Goal: Communication & Community: Answer question/provide support

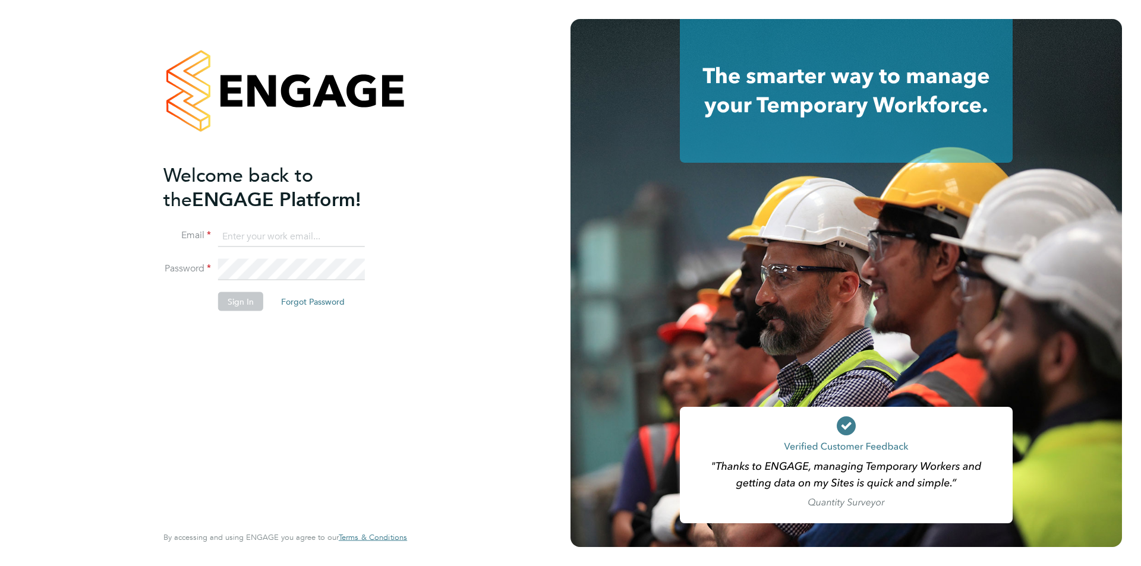
type input "montysymons@jambo.co"
click at [254, 308] on button "Sign In" at bounding box center [240, 301] width 45 height 19
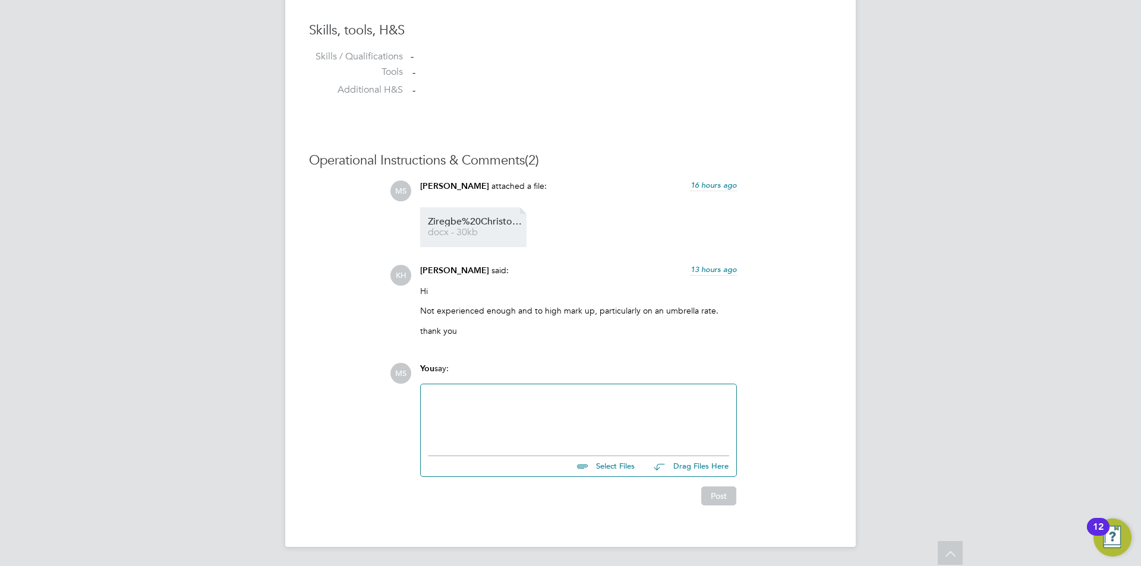
click at [493, 228] on link "Ziregbe%20Christopher%20253863 docx - 30kb" at bounding box center [475, 227] width 95 height 20
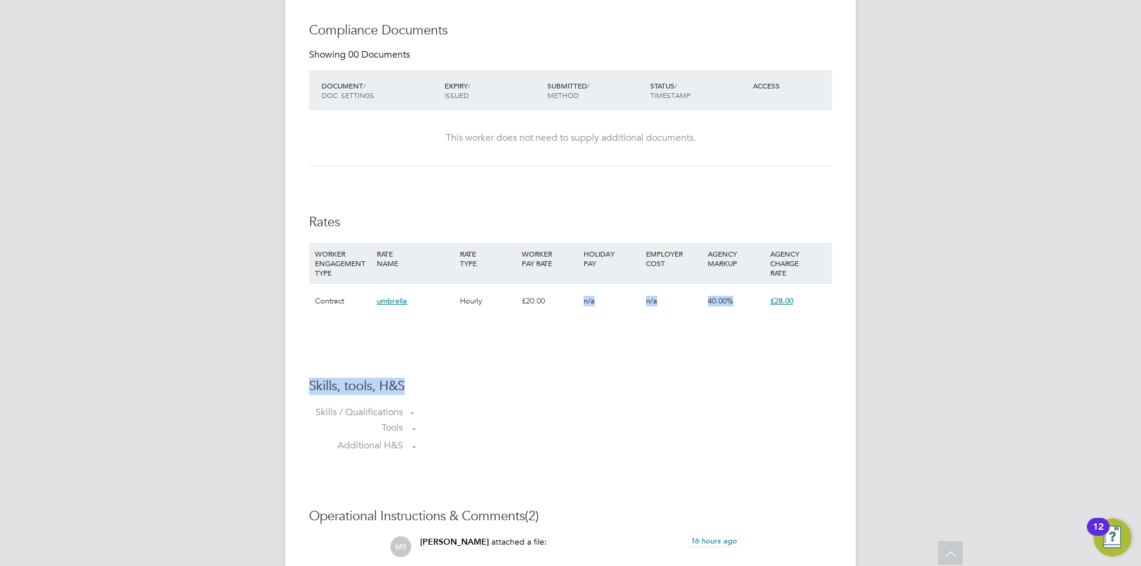
click at [564, 330] on li "WORKER ENGAGEMENT TYPE RATE NAME RATE TYPE WORKER PAY RATE HOLIDAY PAY EMPLOYER…" at bounding box center [570, 286] width 523 height 87
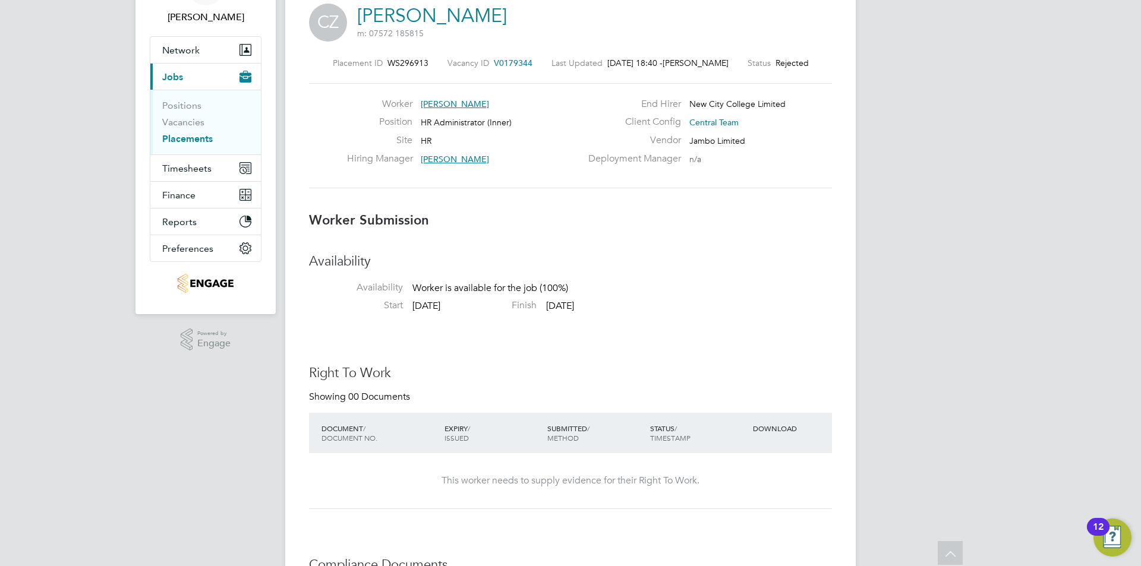
scroll to position [0, 0]
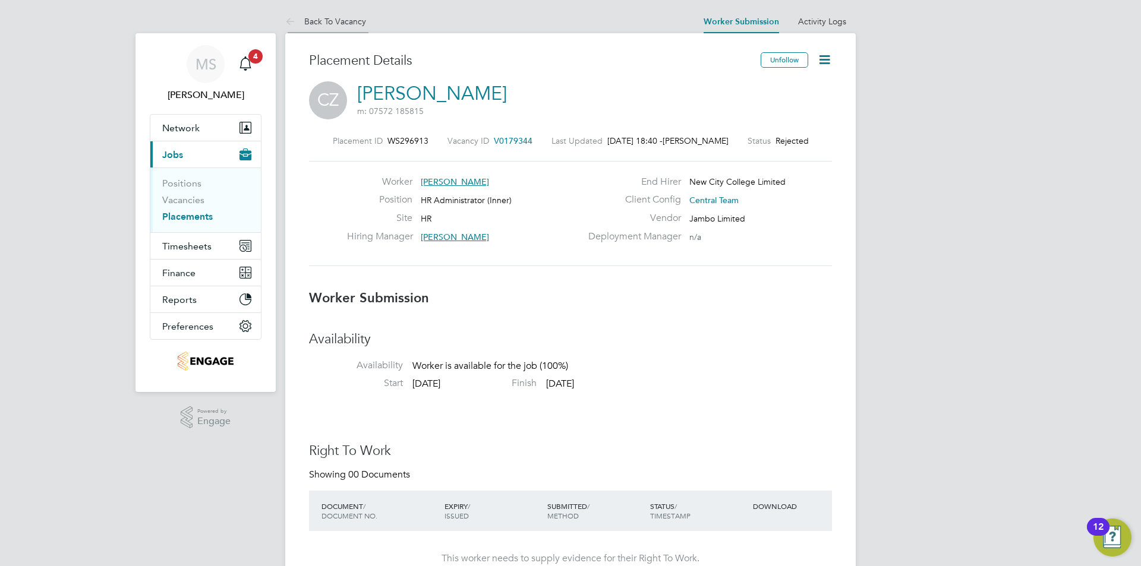
click at [358, 15] on li "Back To Vacancy" at bounding box center [325, 22] width 81 height 24
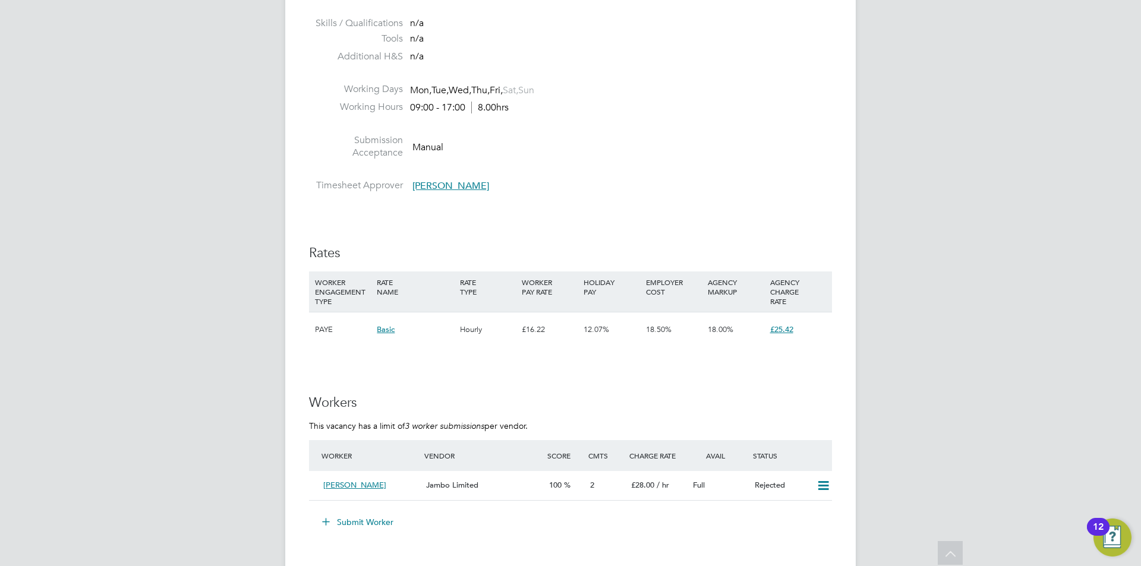
scroll to position [1663, 0]
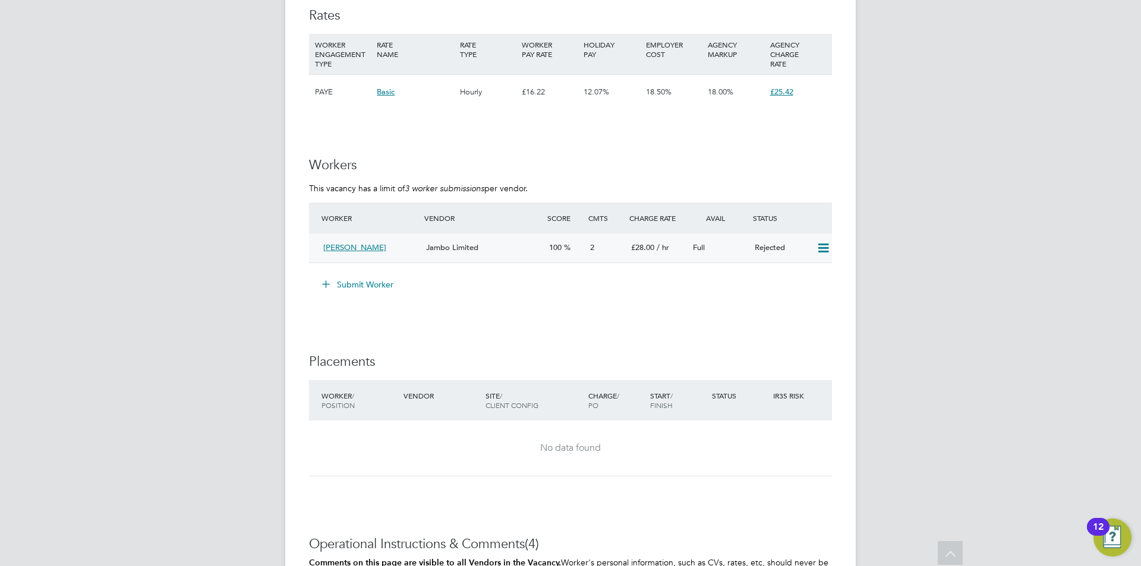
click at [438, 246] on span "Jambo Limited" at bounding box center [452, 247] width 52 height 10
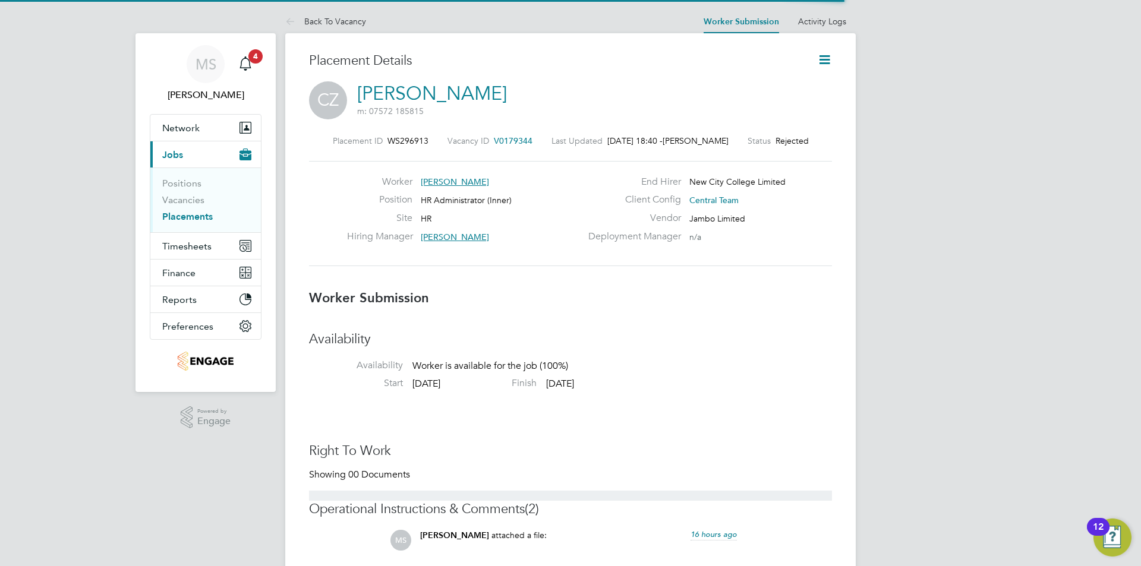
scroll to position [6, 6]
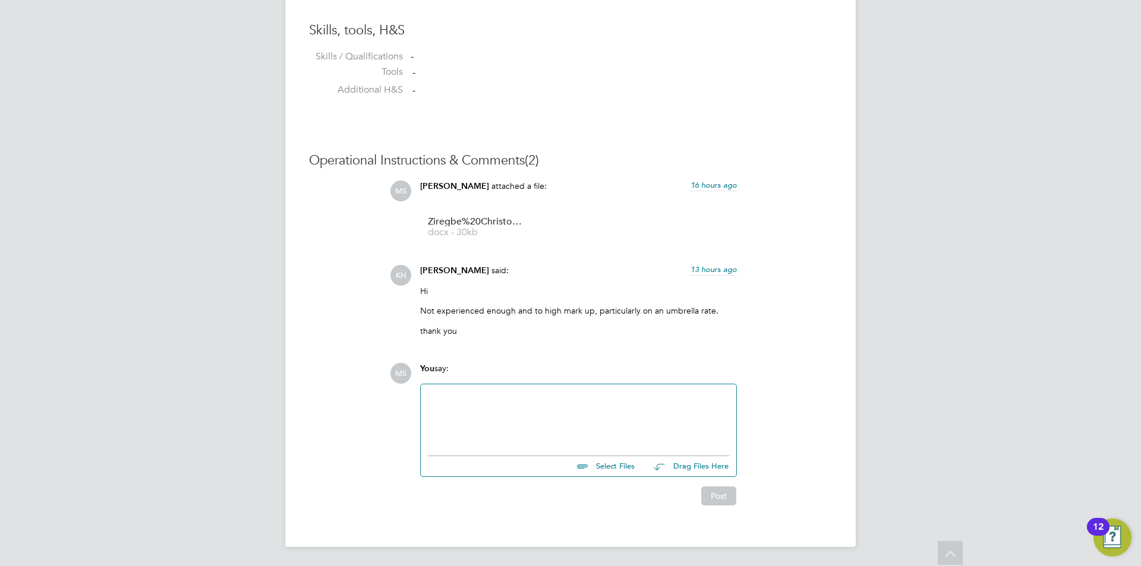
click at [506, 403] on div at bounding box center [578, 417] width 301 height 51
click at [539, 436] on div "Morning Kirsty, If I could get him to lower his rate would you be open to speak…" at bounding box center [578, 417] width 301 height 51
click at [542, 444] on div "Morning Kirsty, If I could get him to lower his rate would you be open to speak…" at bounding box center [578, 416] width 315 height 65
click at [506, 441] on div "Morning Kirsty, If I could get him to lower his rate would you be open to speak…" at bounding box center [578, 417] width 301 height 51
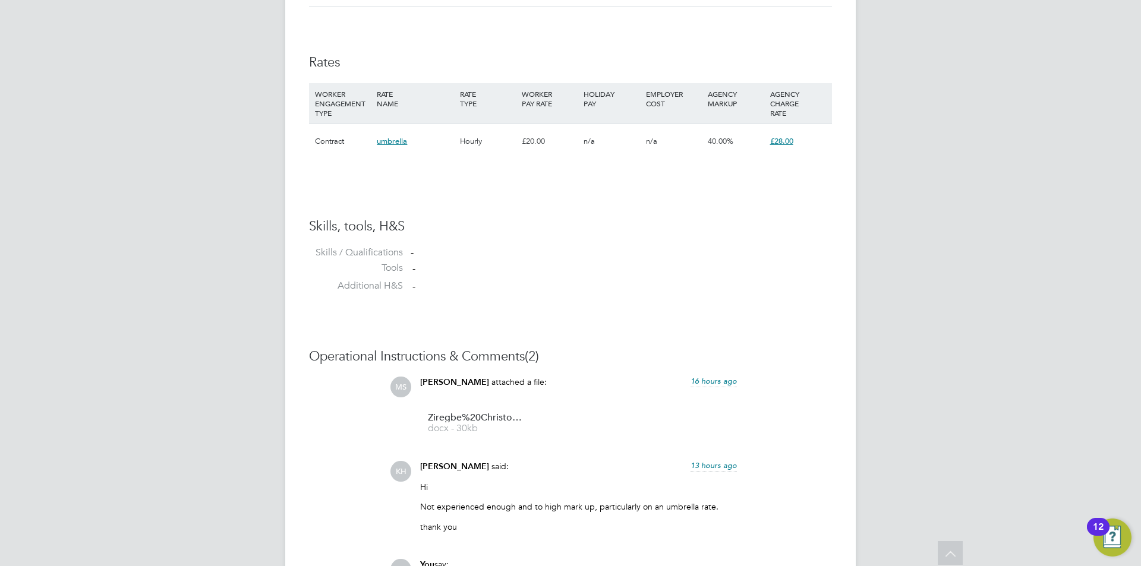
scroll to position [969, 0]
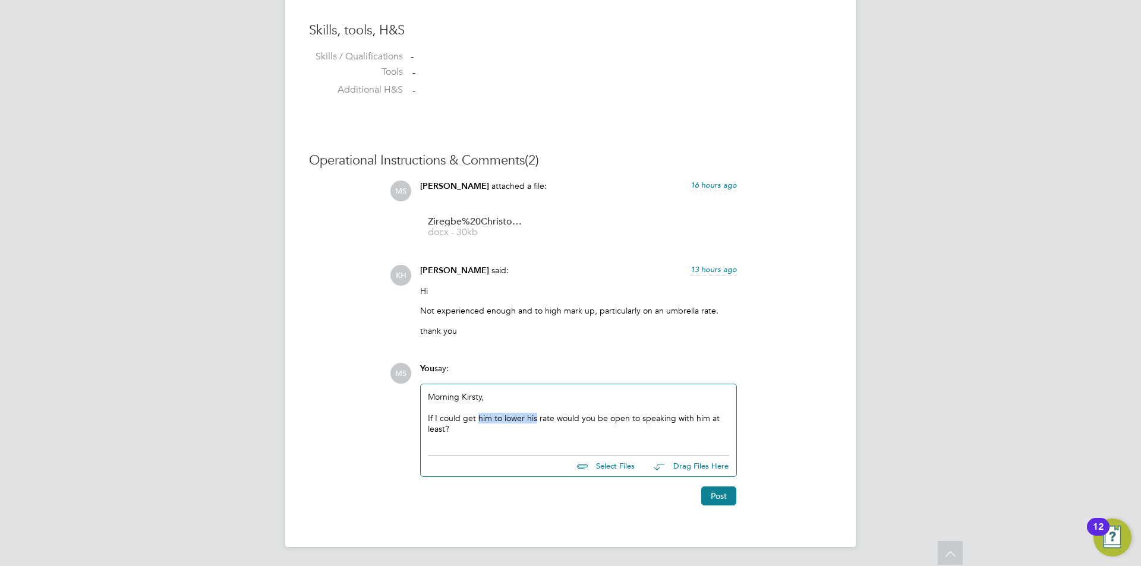
drag, startPoint x: 479, startPoint y: 419, endPoint x: 534, endPoint y: 419, distance: 55.3
click at [534, 419] on div "If I could get him to lower his rate would you be open to speaking with him at …" at bounding box center [578, 423] width 301 height 21
click at [508, 415] on div "If I could get the rate would you be open to speaking with him at least?" at bounding box center [578, 418] width 301 height 11
click at [500, 432] on div "Morning Kirsty, If I could get the rate lower would you be open to speaking wit…" at bounding box center [578, 417] width 301 height 51
click at [504, 427] on div "Morning Kirsty, If I could get the rate lower would you be open to speaking wit…" at bounding box center [578, 417] width 301 height 51
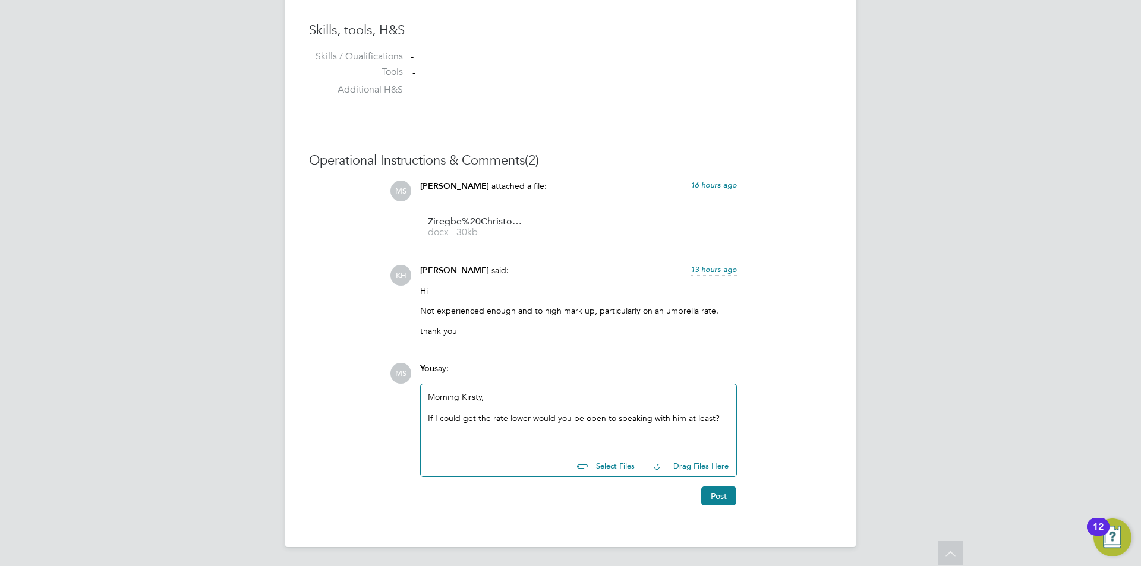
click at [454, 418] on div "If I could get the rate lower would you be open to speaking with him at least?" at bounding box center [578, 418] width 301 height 11
click at [566, 441] on div "Morning Kirsty, If I can get the rate lower would you be open to speaking with …" at bounding box center [578, 417] width 301 height 51
